Goal: Information Seeking & Learning: Check status

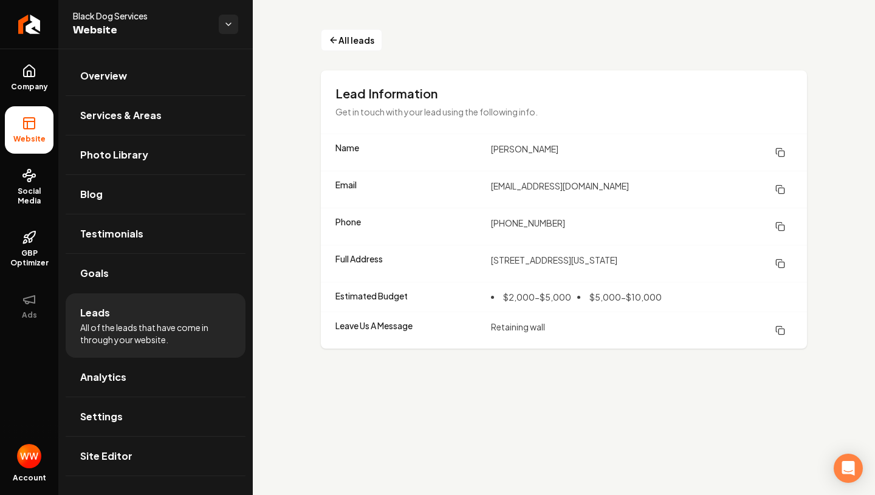
click at [146, 321] on span "All of the leads that have come in through your website." at bounding box center [155, 333] width 151 height 24
click at [100, 314] on span "Leads" at bounding box center [95, 313] width 30 height 15
click at [358, 41] on span "All leads" at bounding box center [356, 40] width 36 height 13
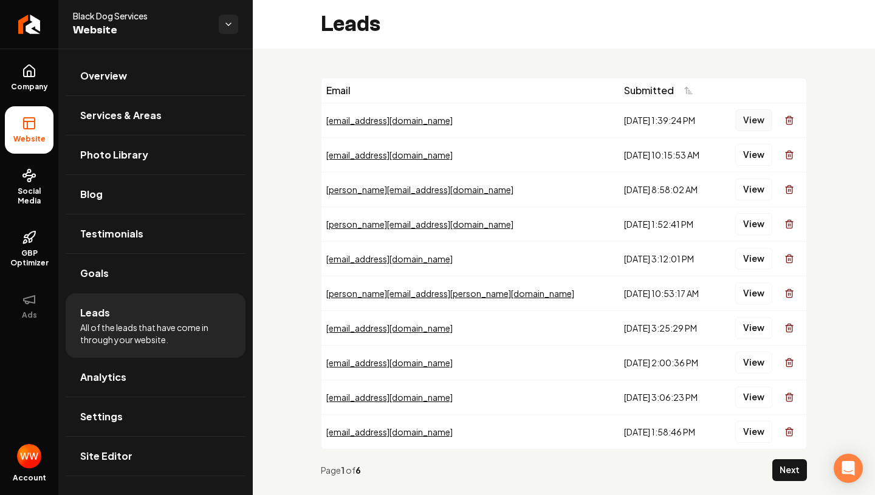
click at [739, 125] on button "View" at bounding box center [753, 120] width 37 height 22
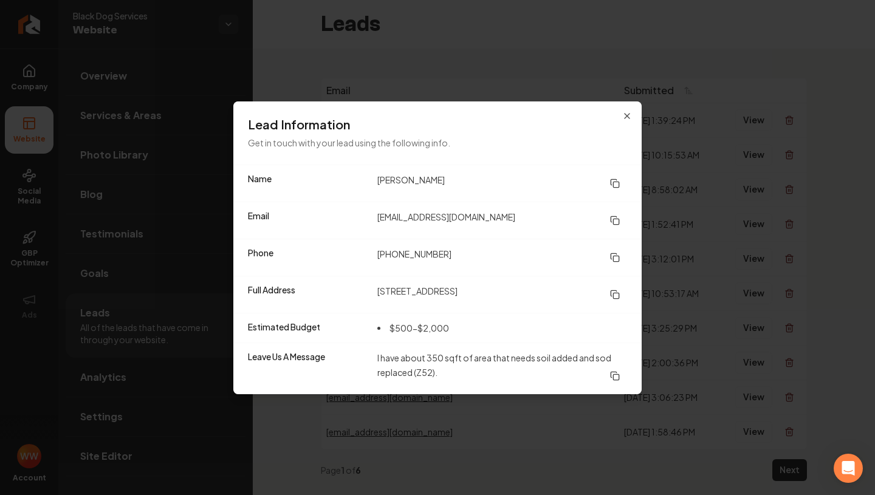
click at [616, 183] on icon at bounding box center [615, 184] width 10 height 10
click at [612, 256] on icon at bounding box center [615, 258] width 10 height 10
click at [613, 219] on rect at bounding box center [615, 221] width 5 height 5
click at [623, 293] on button at bounding box center [615, 295] width 24 height 22
click at [623, 111] on icon "button" at bounding box center [627, 116] width 10 height 10
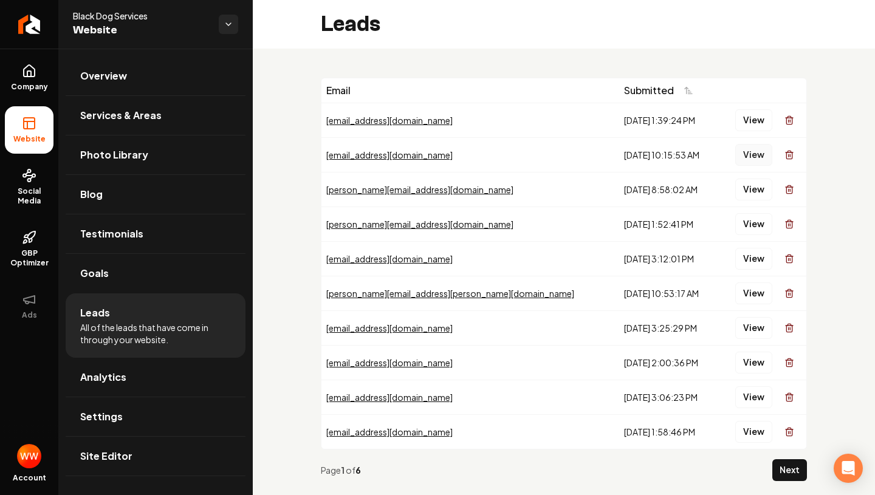
click at [747, 154] on button "View" at bounding box center [753, 155] width 37 height 22
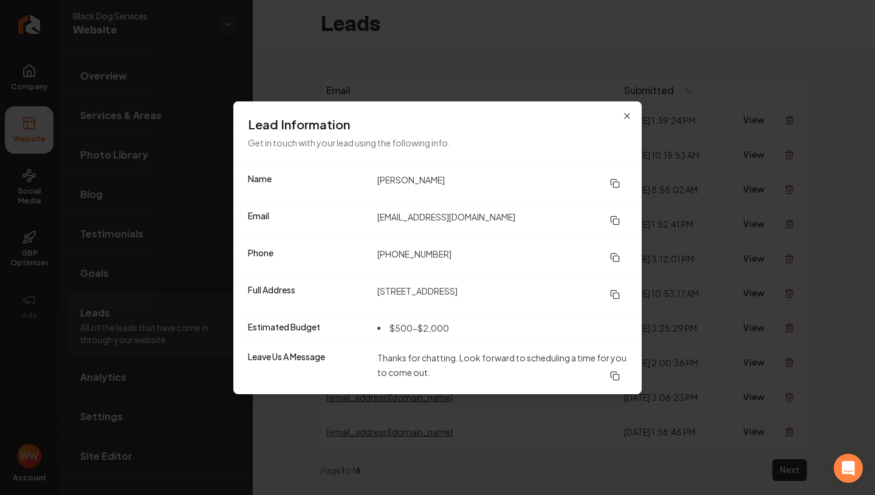
click at [613, 182] on icon at bounding box center [615, 184] width 10 height 10
click at [616, 254] on icon at bounding box center [615, 258] width 10 height 10
click at [617, 220] on icon at bounding box center [615, 221] width 10 height 10
click at [623, 116] on icon "button" at bounding box center [627, 116] width 10 height 10
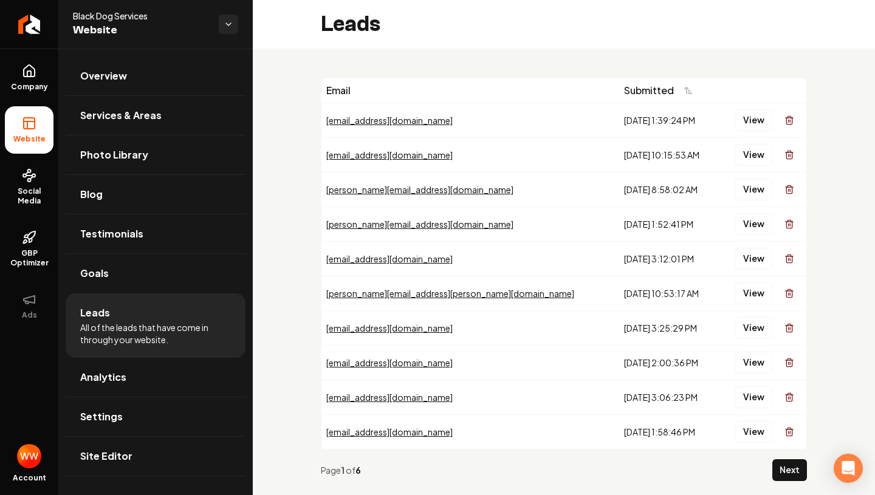
scroll to position [24, 0]
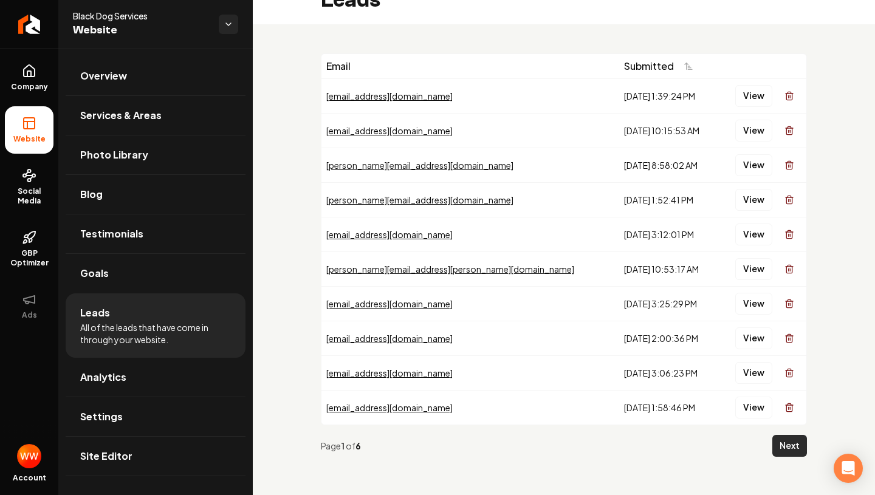
click at [785, 446] on button "Next" at bounding box center [789, 446] width 35 height 22
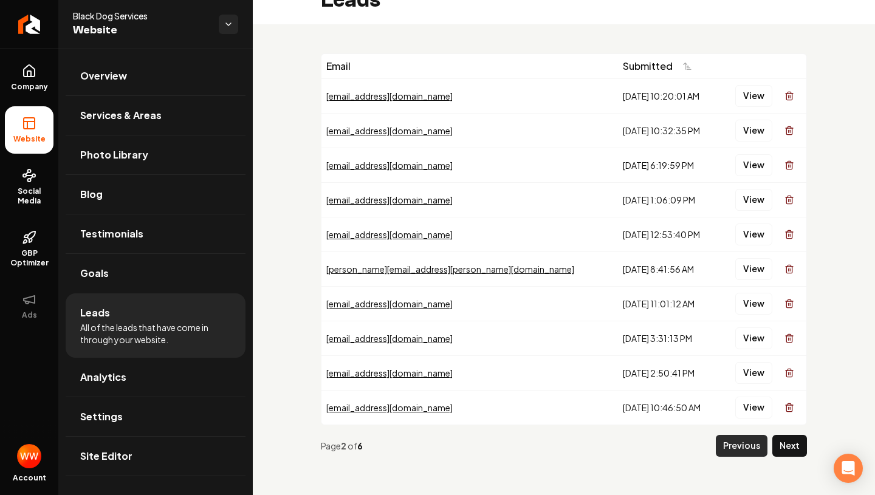
click at [740, 443] on button "Previous" at bounding box center [742, 446] width 52 height 22
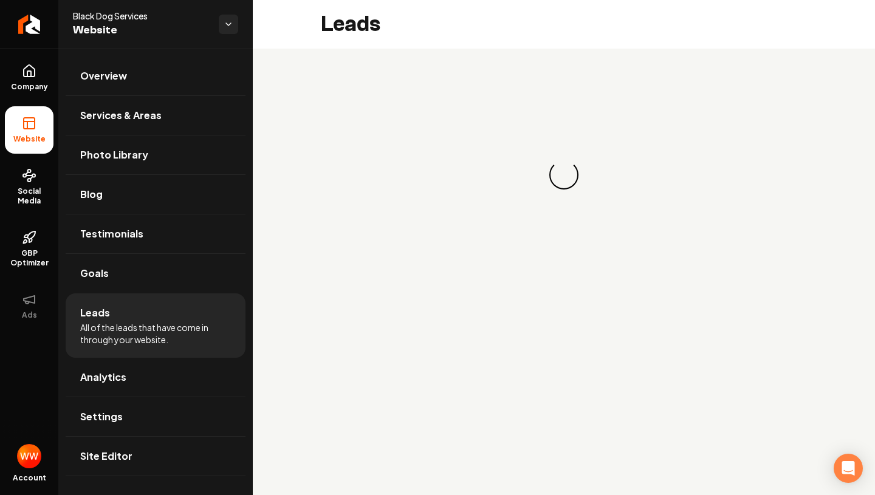
scroll to position [0, 0]
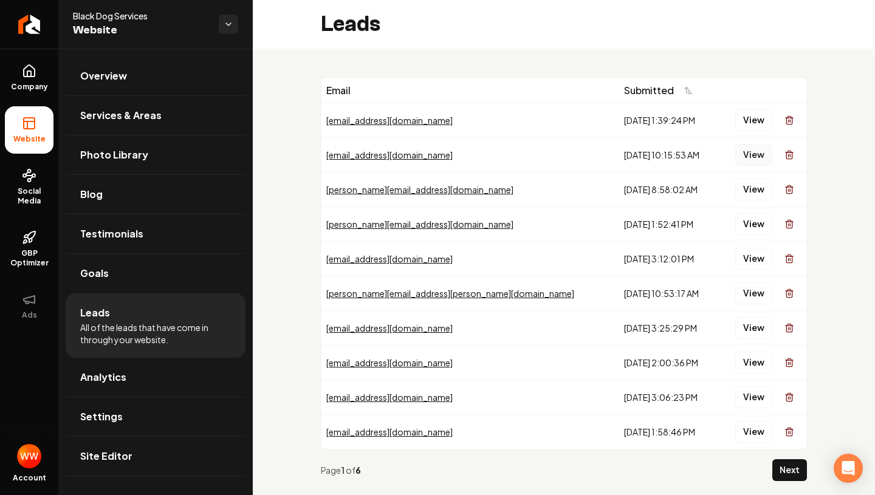
click at [736, 157] on button "View" at bounding box center [753, 155] width 37 height 22
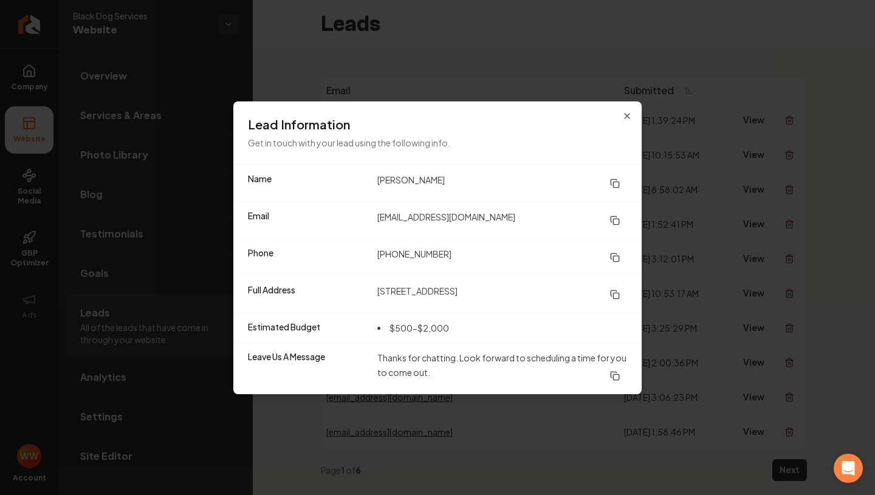
click at [616, 297] on icon at bounding box center [615, 295] width 10 height 10
click at [624, 119] on icon "button" at bounding box center [627, 116] width 10 height 10
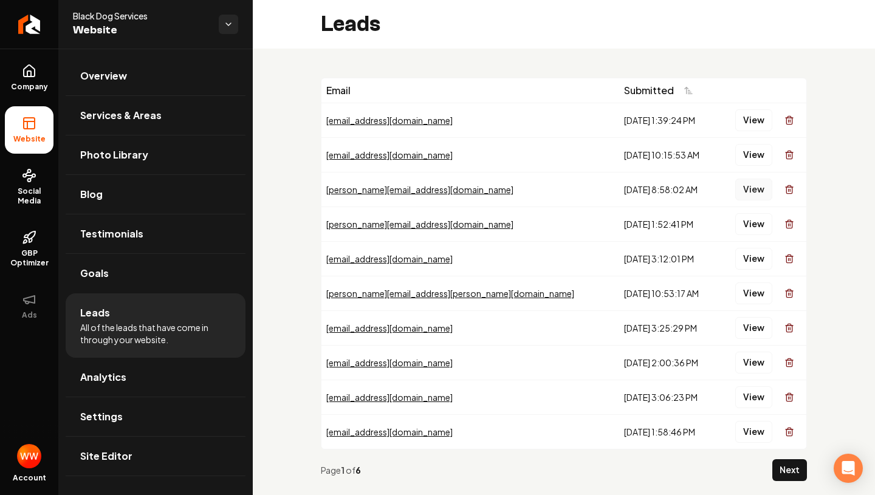
click at [757, 194] on button "View" at bounding box center [753, 190] width 37 height 22
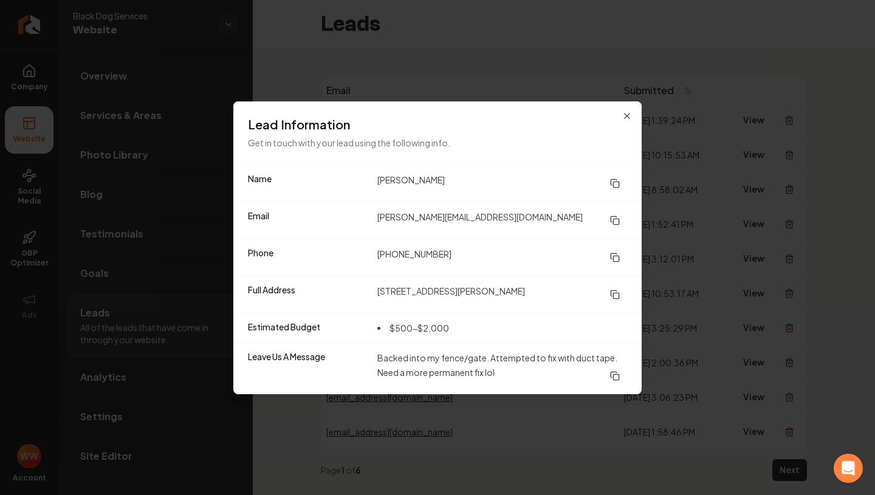
click at [613, 180] on icon at bounding box center [615, 184] width 10 height 10
click at [618, 219] on icon at bounding box center [615, 221] width 10 height 10
click at [613, 258] on icon at bounding box center [615, 258] width 10 height 10
click at [612, 296] on icon at bounding box center [615, 295] width 10 height 10
click at [626, 117] on icon "button" at bounding box center [627, 116] width 10 height 10
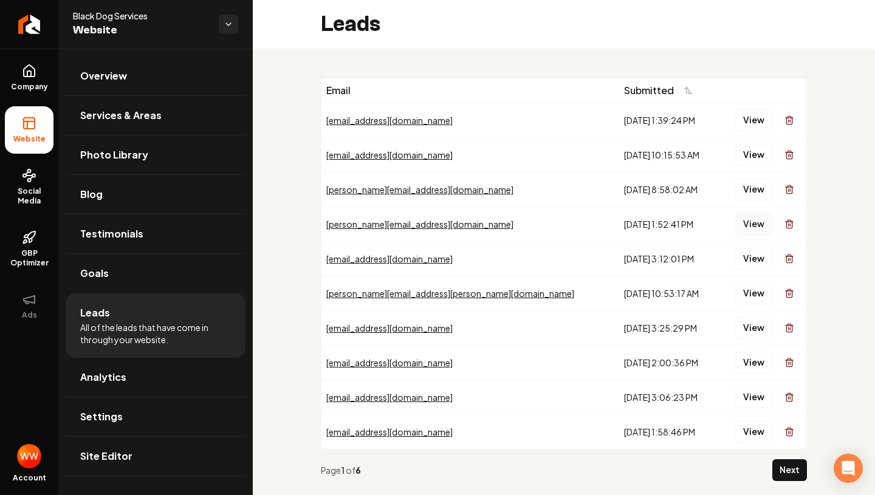
click at [749, 224] on button "View" at bounding box center [753, 224] width 37 height 22
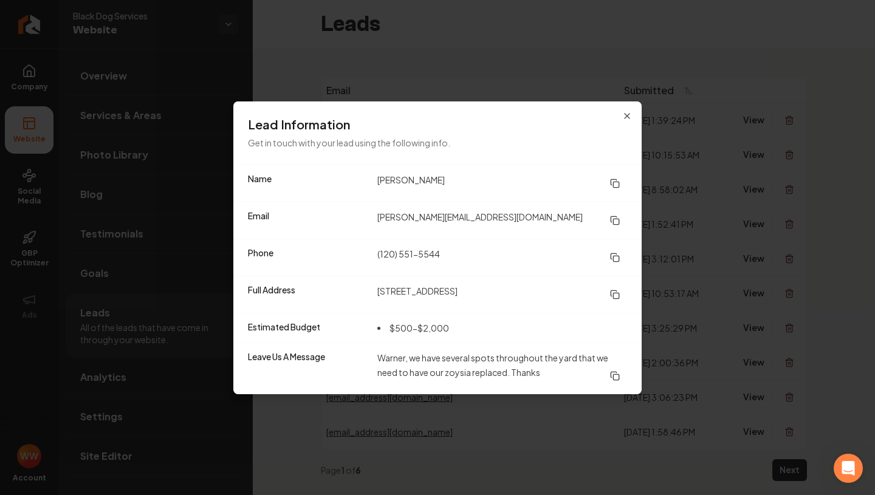
click at [617, 185] on icon at bounding box center [615, 184] width 10 height 10
click at [615, 257] on icon at bounding box center [615, 258] width 10 height 10
click at [610, 222] on icon at bounding box center [615, 221] width 10 height 10
click at [617, 295] on icon at bounding box center [615, 295] width 10 height 10
click at [629, 112] on icon "button" at bounding box center [627, 116] width 10 height 10
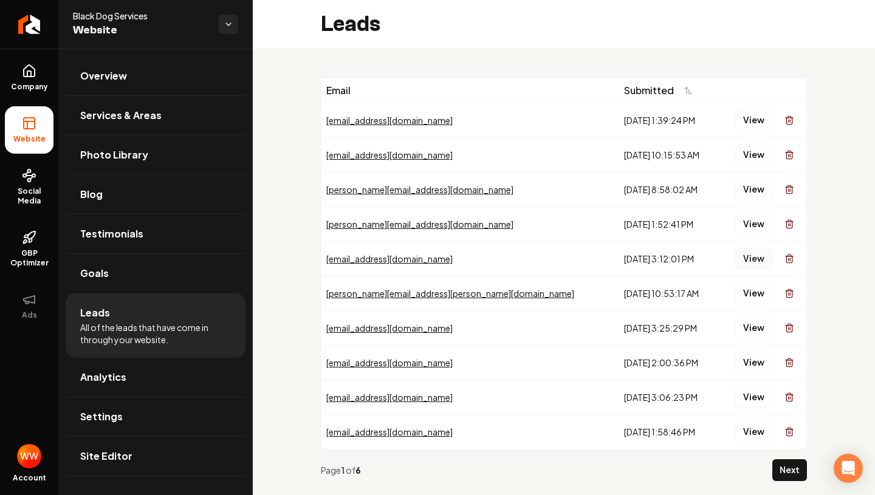
click at [752, 258] on button "View" at bounding box center [753, 259] width 37 height 22
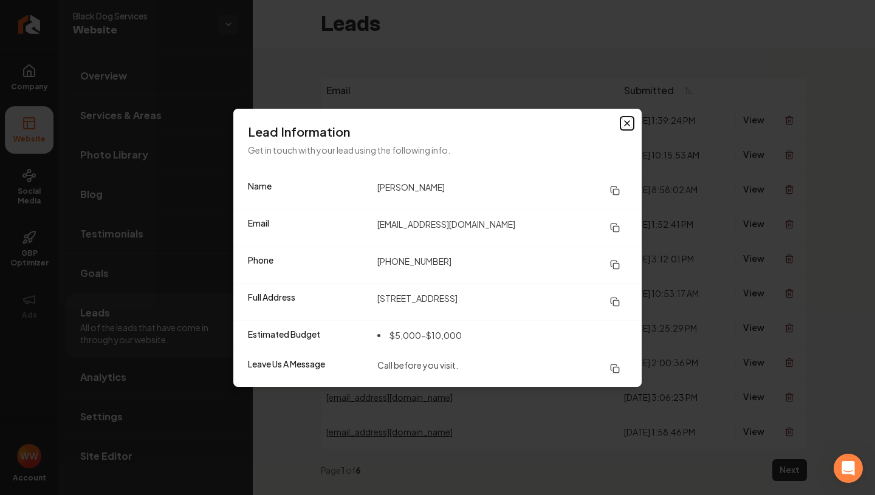
click at [626, 123] on icon "button" at bounding box center [626, 123] width 5 height 5
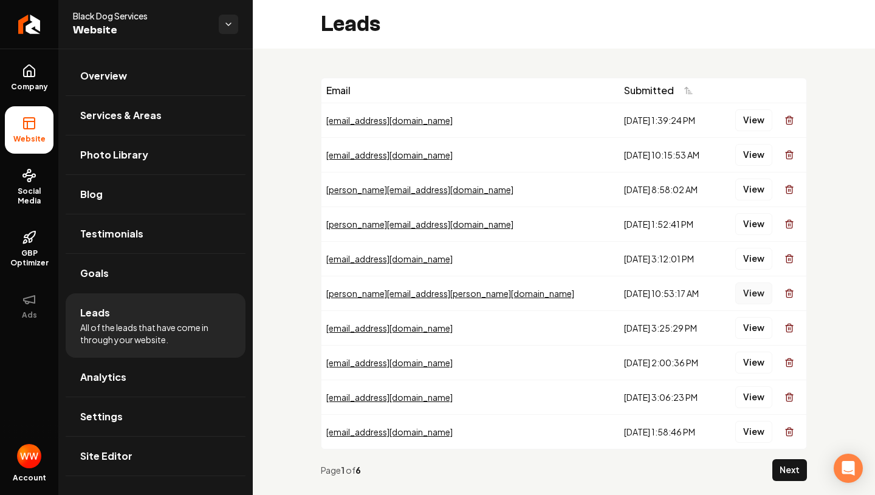
click at [762, 295] on button "View" at bounding box center [753, 293] width 37 height 22
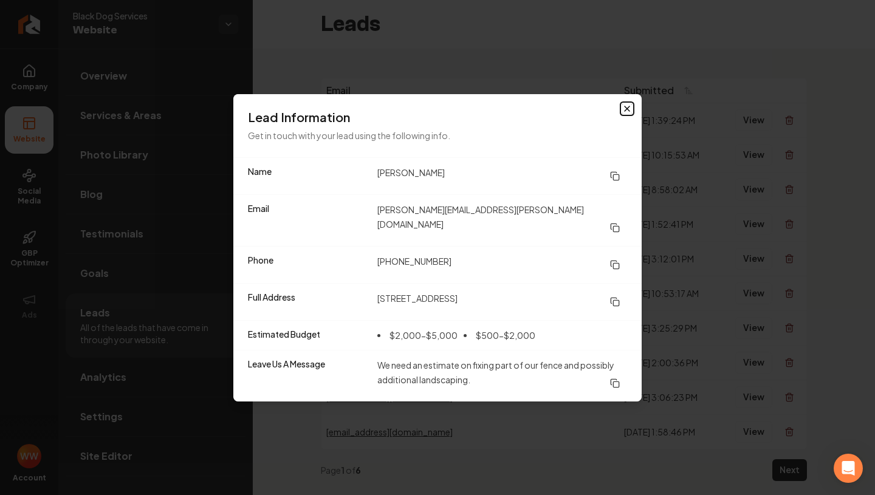
click at [626, 111] on icon "button" at bounding box center [627, 109] width 10 height 10
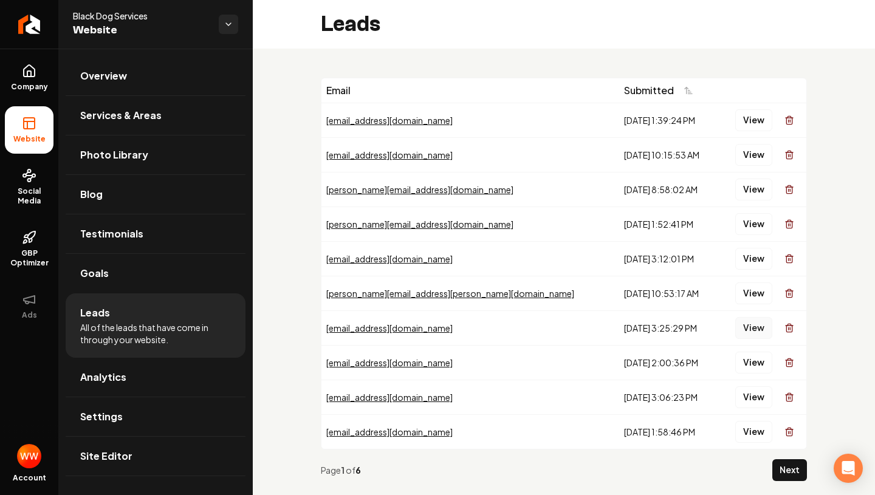
click at [770, 330] on button "View" at bounding box center [753, 328] width 37 height 22
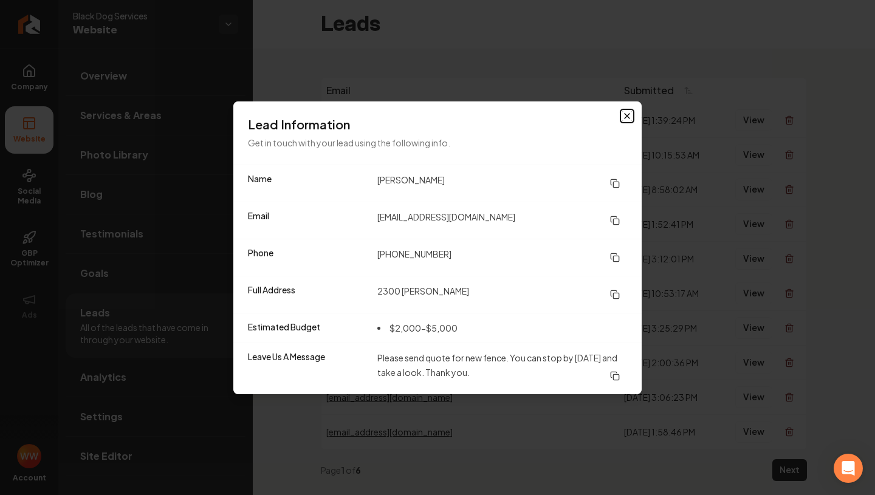
click at [629, 115] on icon "button" at bounding box center [627, 116] width 10 height 10
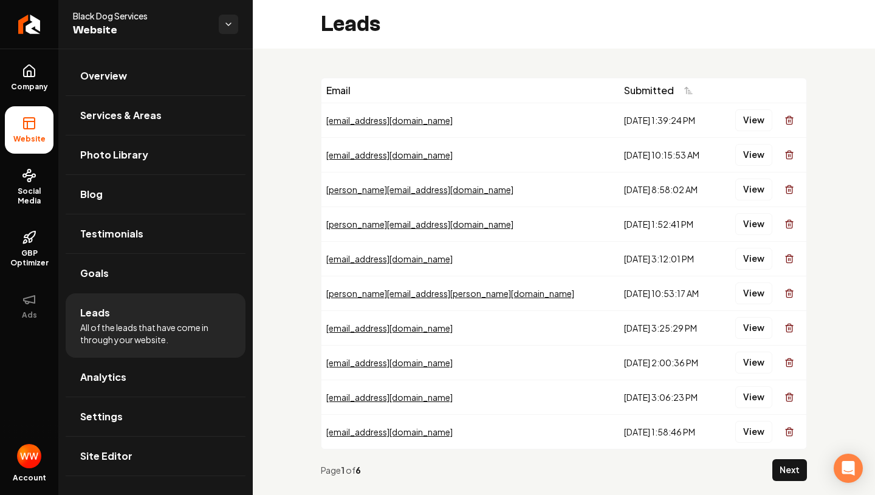
scroll to position [24, 0]
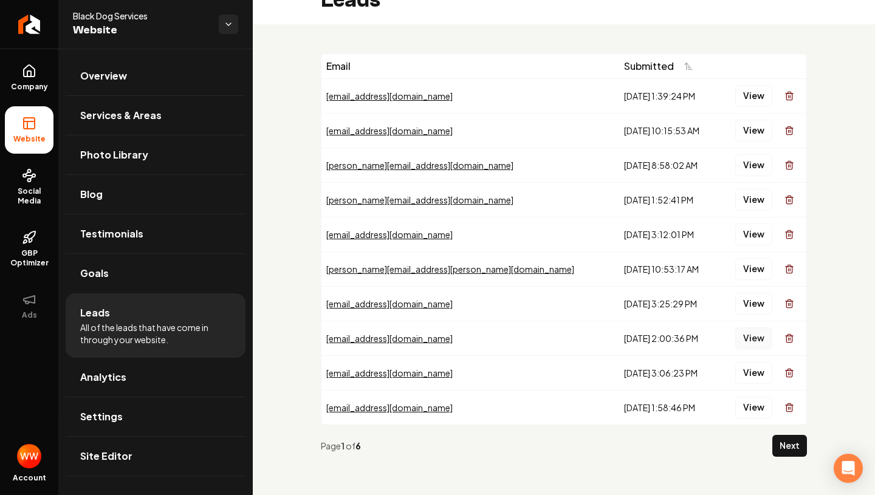
click at [742, 345] on button "View" at bounding box center [753, 338] width 37 height 22
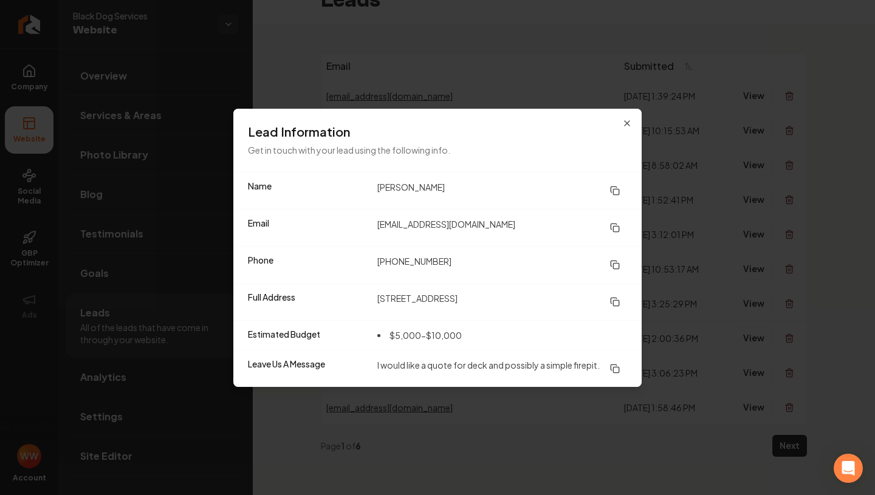
click at [616, 186] on icon at bounding box center [615, 191] width 10 height 10
click at [627, 118] on icon "button" at bounding box center [627, 123] width 10 height 10
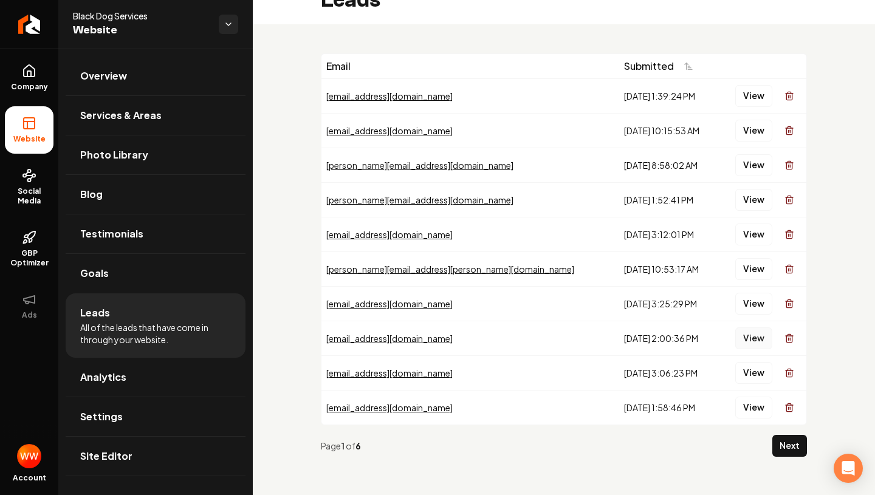
click at [752, 338] on button "View" at bounding box center [753, 338] width 37 height 22
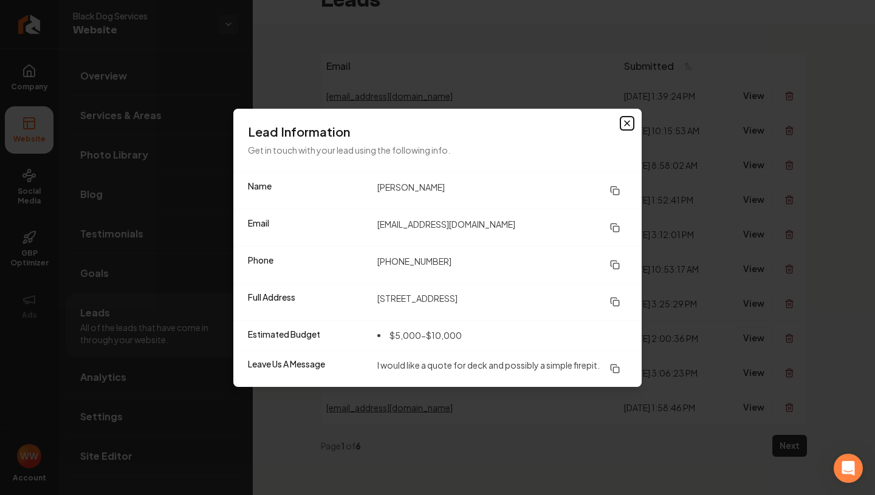
click at [629, 118] on icon "button" at bounding box center [627, 123] width 10 height 10
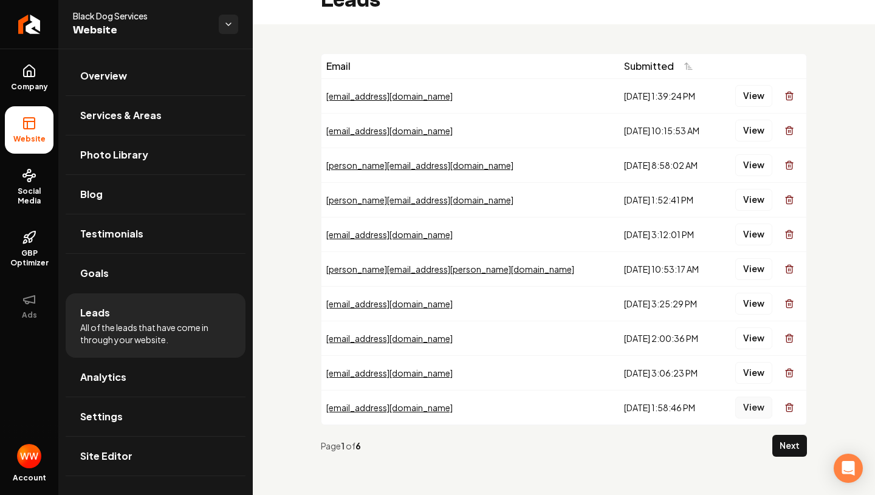
click at [753, 410] on button "View" at bounding box center [753, 408] width 37 height 22
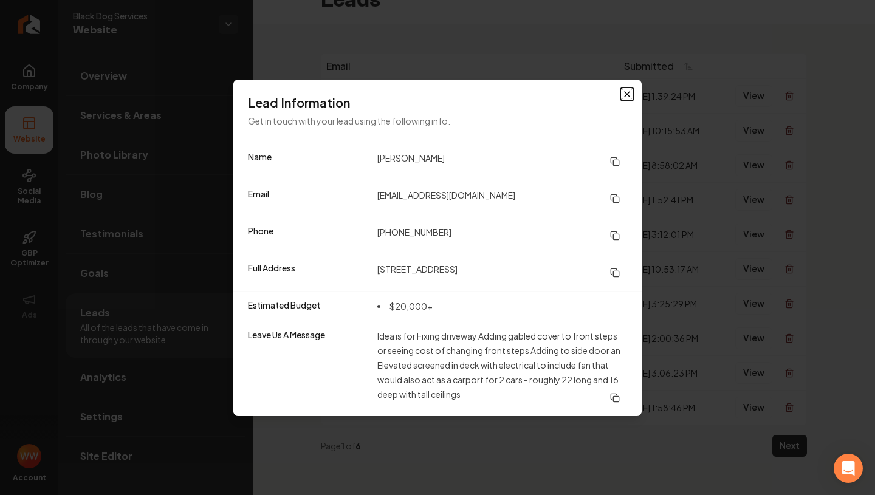
click at [627, 90] on icon "button" at bounding box center [627, 94] width 10 height 10
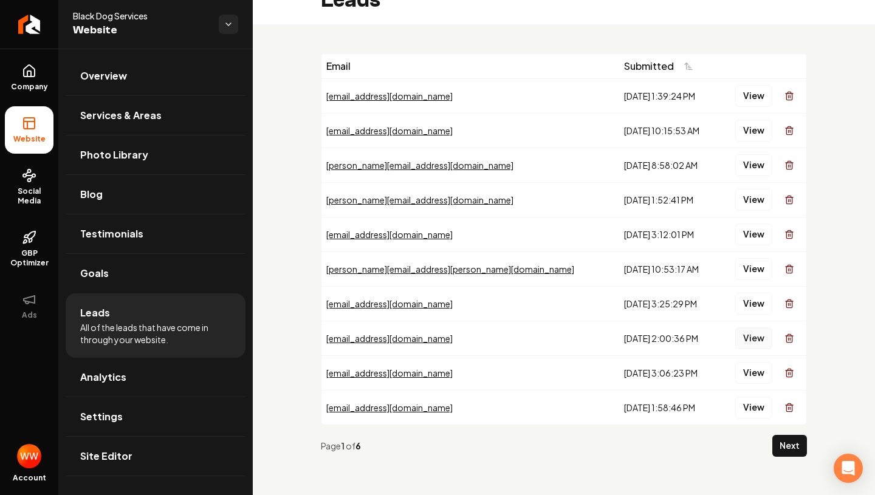
click at [761, 341] on button "View" at bounding box center [753, 338] width 37 height 22
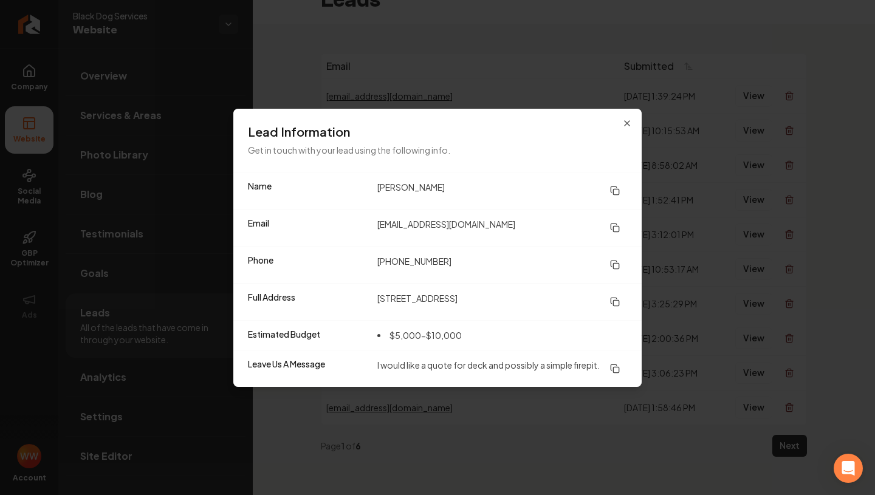
click at [613, 263] on rect at bounding box center [615, 265] width 5 height 5
click at [610, 224] on icon at bounding box center [612, 226] width 5 height 5
click at [617, 297] on icon at bounding box center [615, 302] width 10 height 10
